Goal: Book appointment/travel/reservation

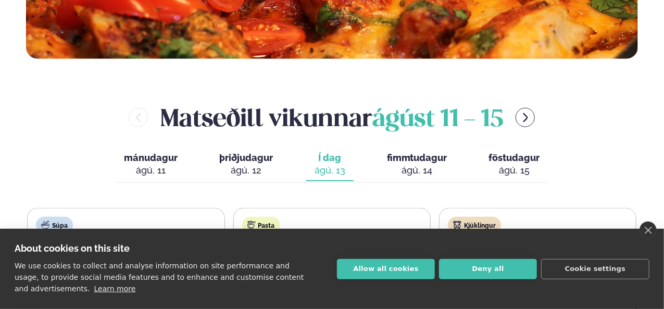
click at [400, 272] on button "Allow all cookies" at bounding box center [386, 269] width 98 height 20
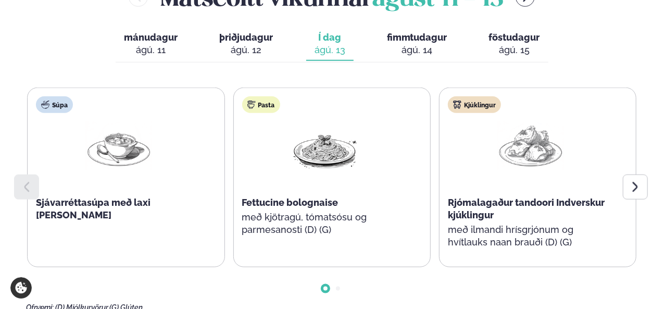
scroll to position [469, 0]
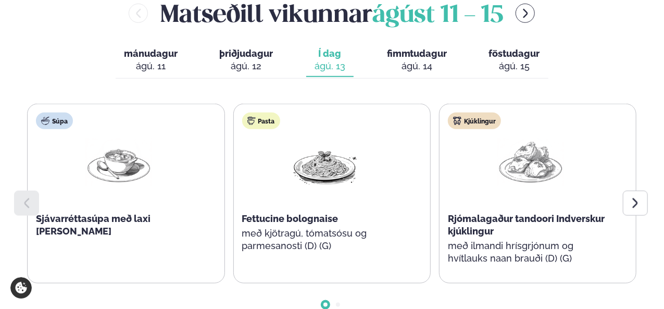
click at [637, 200] on icon at bounding box center [635, 203] width 13 height 13
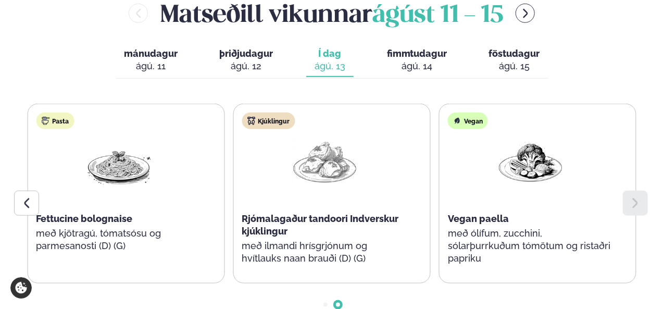
click at [638, 205] on icon at bounding box center [635, 203] width 13 height 13
click at [418, 57] on span "fimmtudagur" at bounding box center [417, 53] width 60 height 11
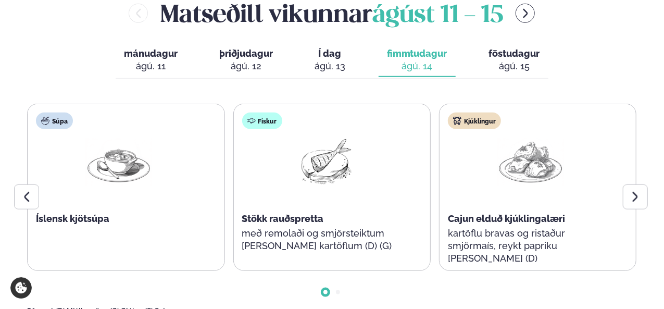
click at [631, 196] on icon at bounding box center [635, 197] width 13 height 13
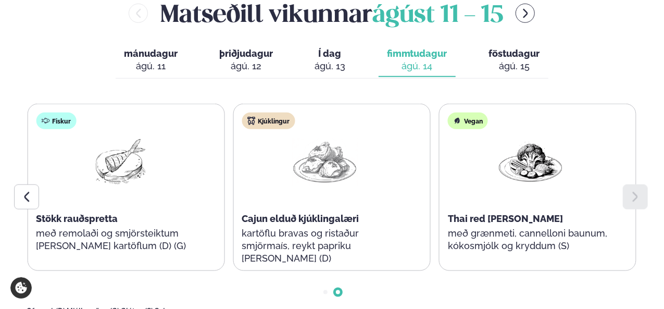
click at [631, 196] on icon at bounding box center [635, 197] width 13 height 13
click at [519, 67] on div "ágú. 15" at bounding box center [514, 66] width 51 height 13
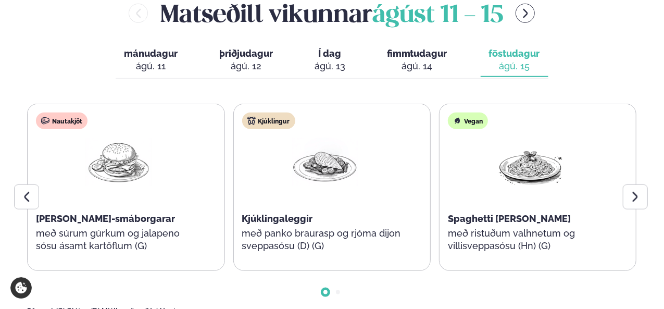
click at [643, 197] on div at bounding box center [635, 196] width 25 height 25
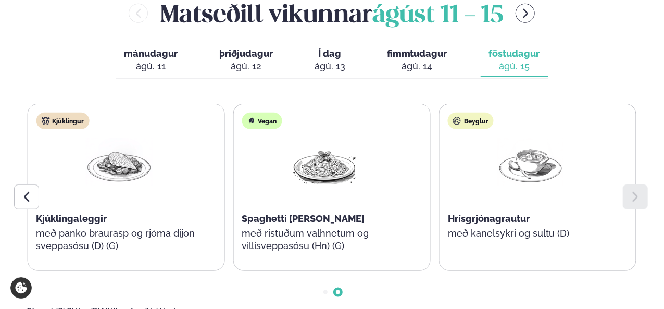
click at [643, 197] on div at bounding box center [635, 196] width 25 height 25
